Goal: Find contact information: Find contact information

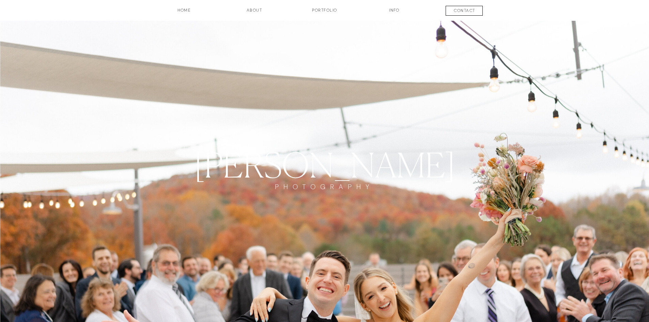
click at [458, 11] on h3 "contact" at bounding box center [464, 11] width 50 height 8
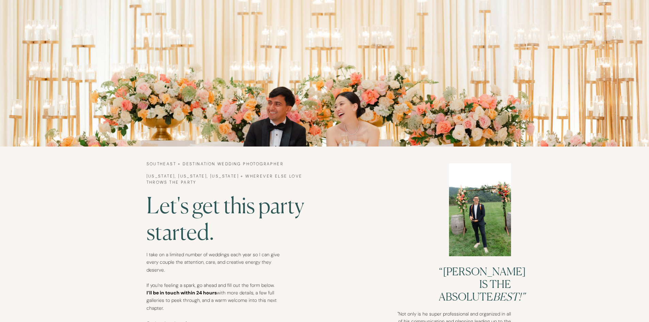
scroll to position [374, 0]
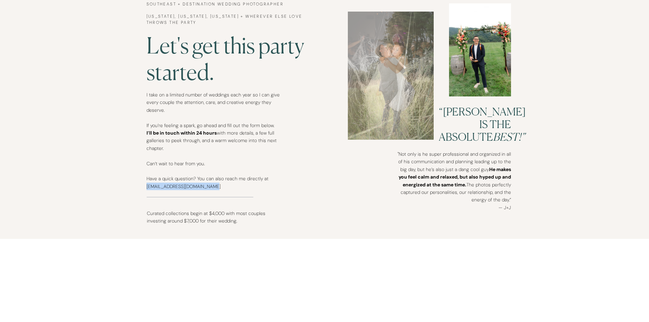
drag, startPoint x: 214, startPoint y: 185, endPoint x: 147, endPoint y: 185, distance: 67.1
click at [147, 185] on p "I take on a limited number of weddings each year so I can give every couple the…" at bounding box center [212, 144] width 133 height 106
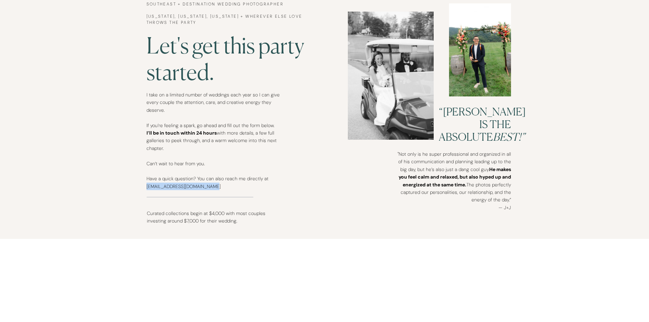
copy p "[EMAIL_ADDRESS][DOMAIN_NAME]"
